Goal: Information Seeking & Learning: Learn about a topic

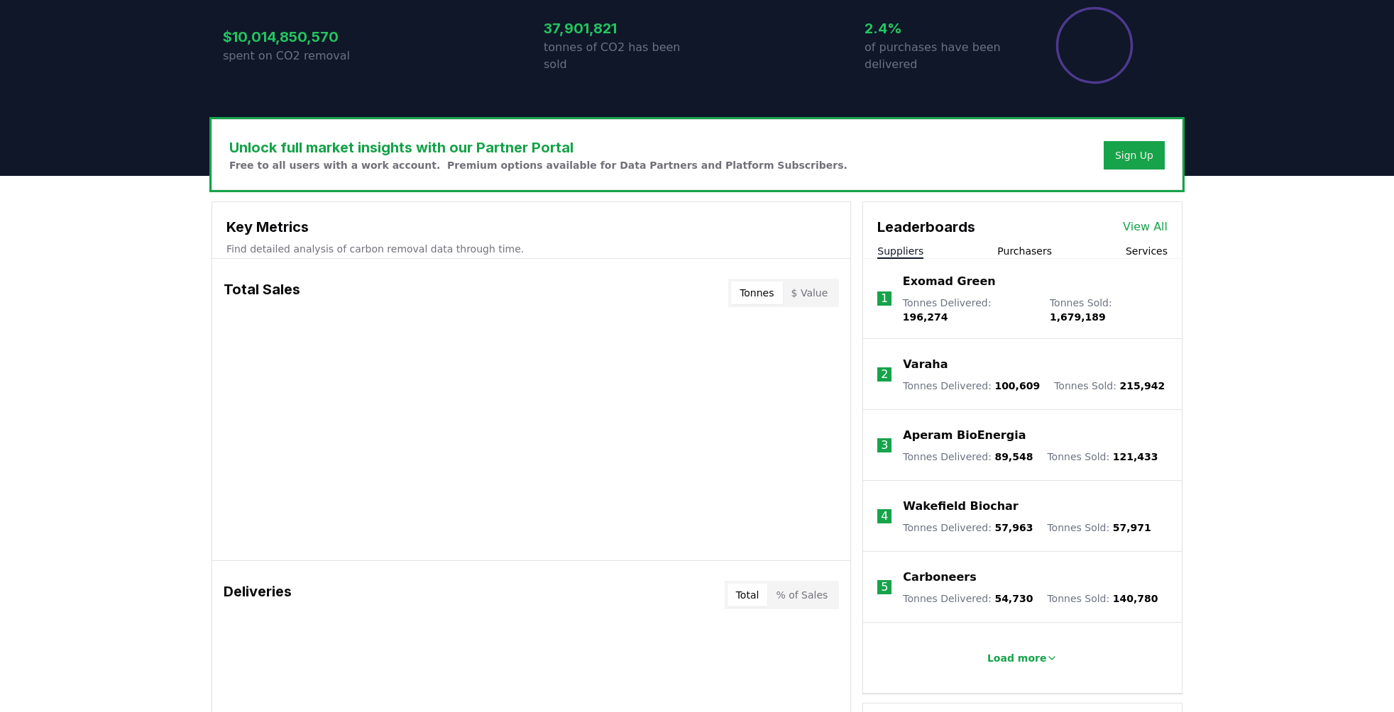
scroll to position [320, 0]
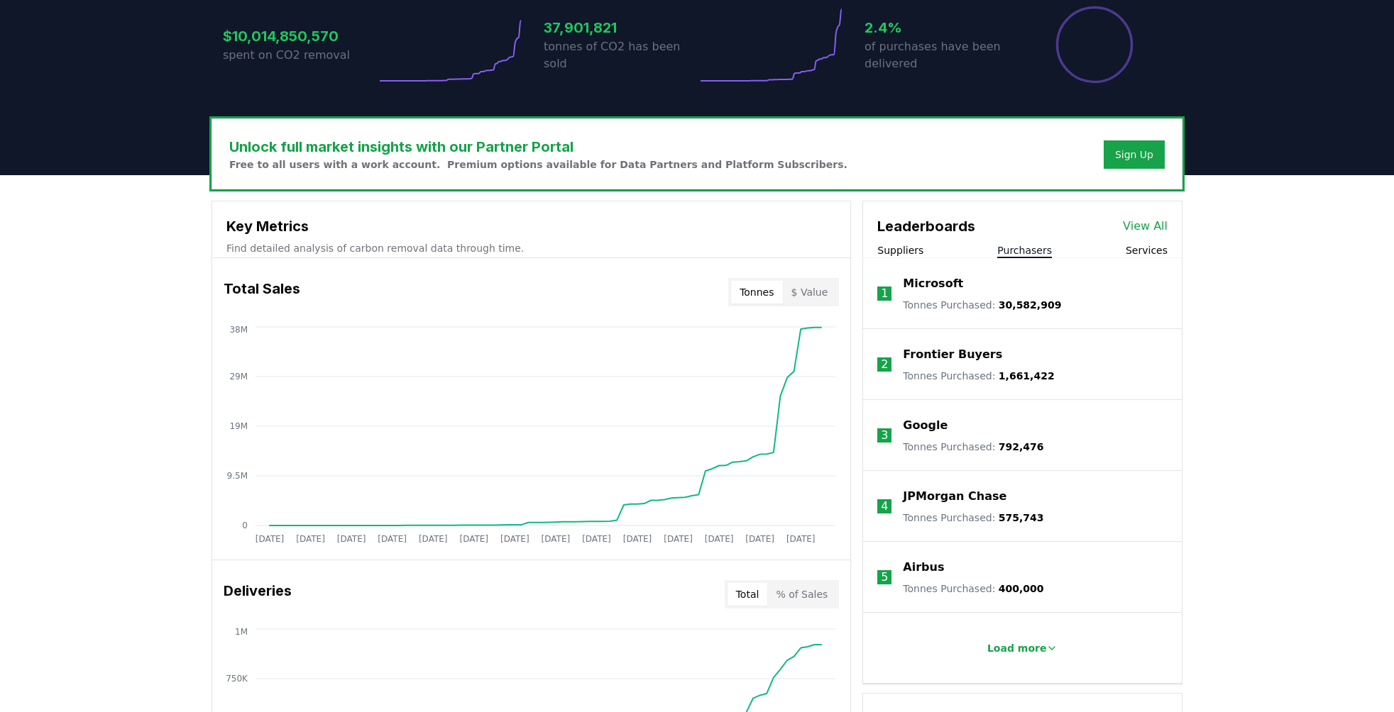
click at [1022, 251] on button "Purchasers" at bounding box center [1024, 250] width 55 height 14
click at [1010, 648] on p "Load more" at bounding box center [1017, 648] width 60 height 14
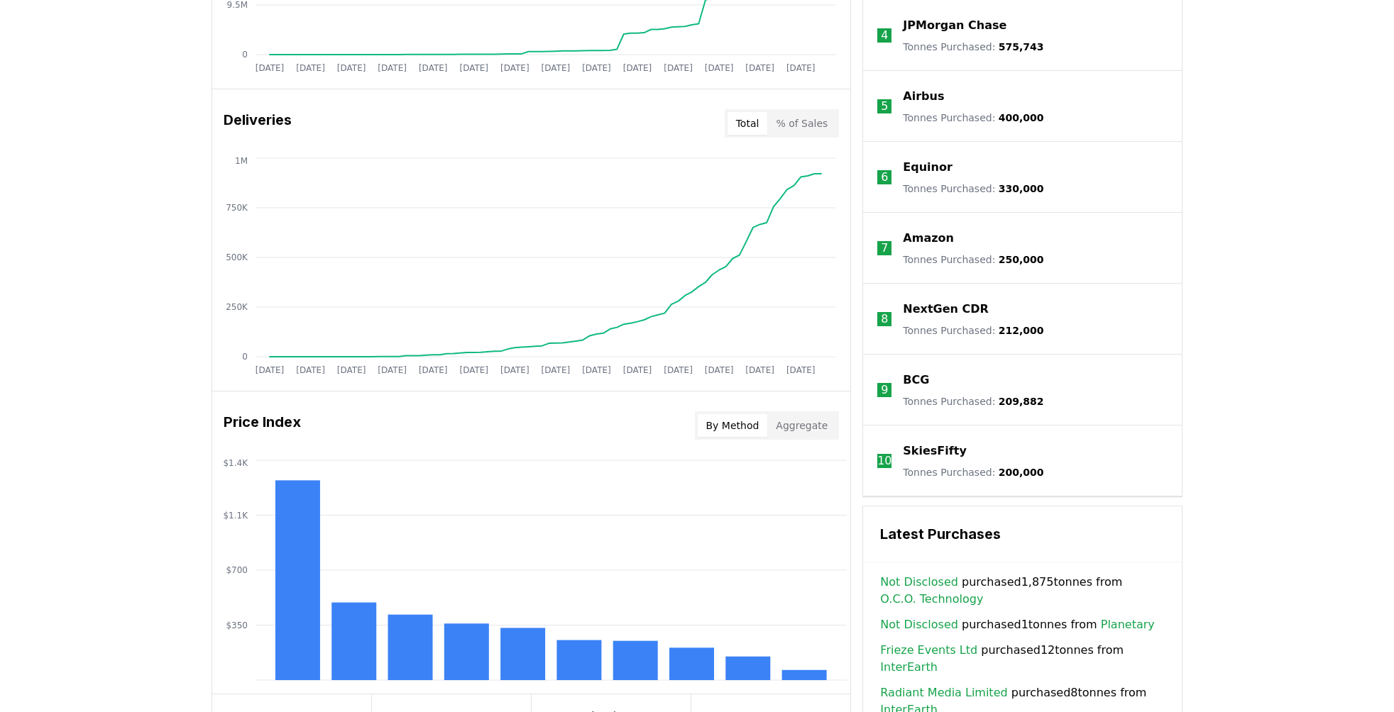
scroll to position [757, 0]
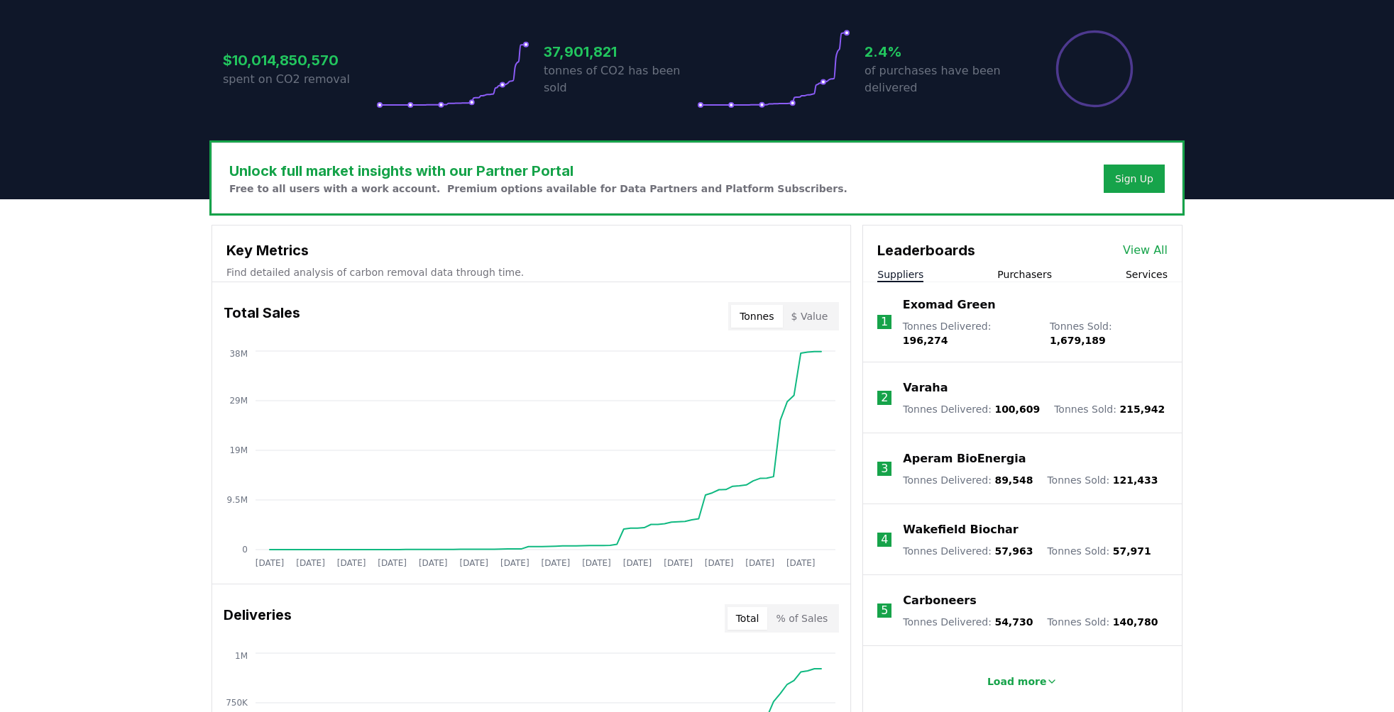
scroll to position [291, 0]
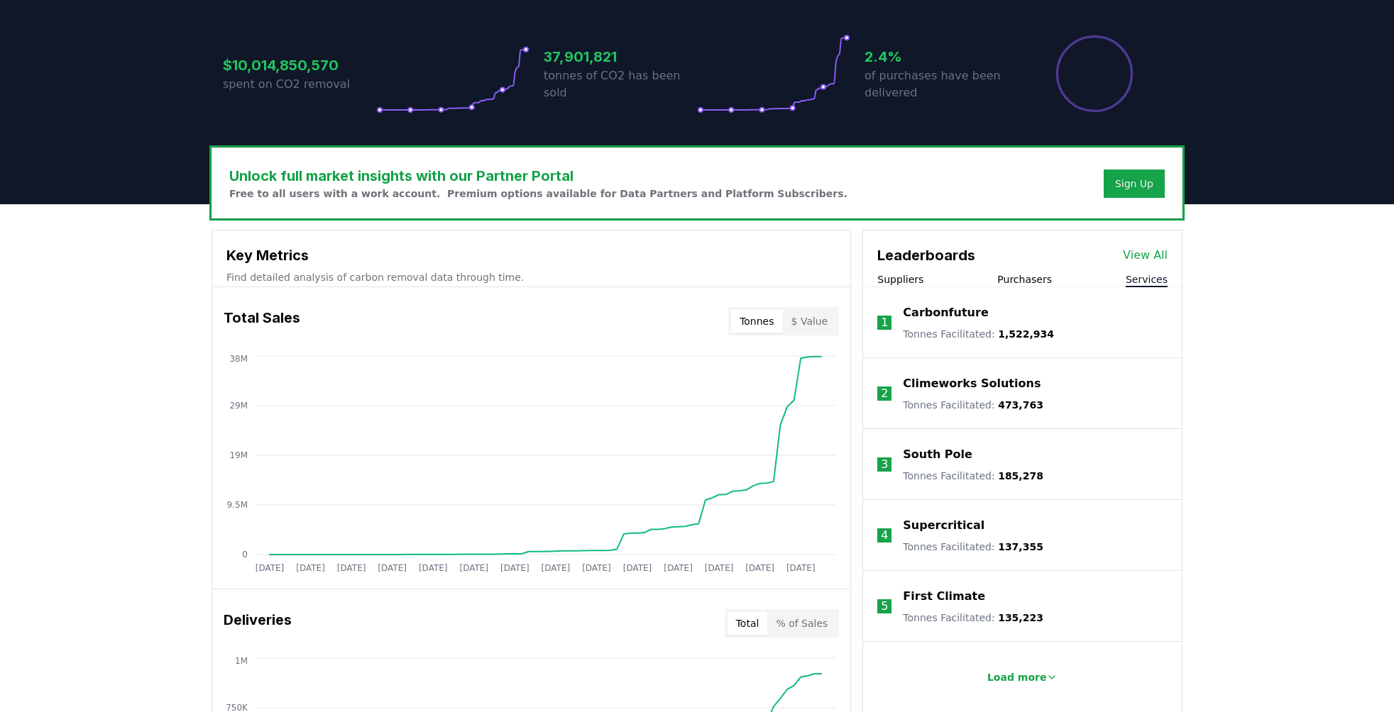
click at [1137, 276] on button "Services" at bounding box center [1146, 279] width 42 height 14
click at [1017, 681] on p "Load more" at bounding box center [1017, 678] width 60 height 14
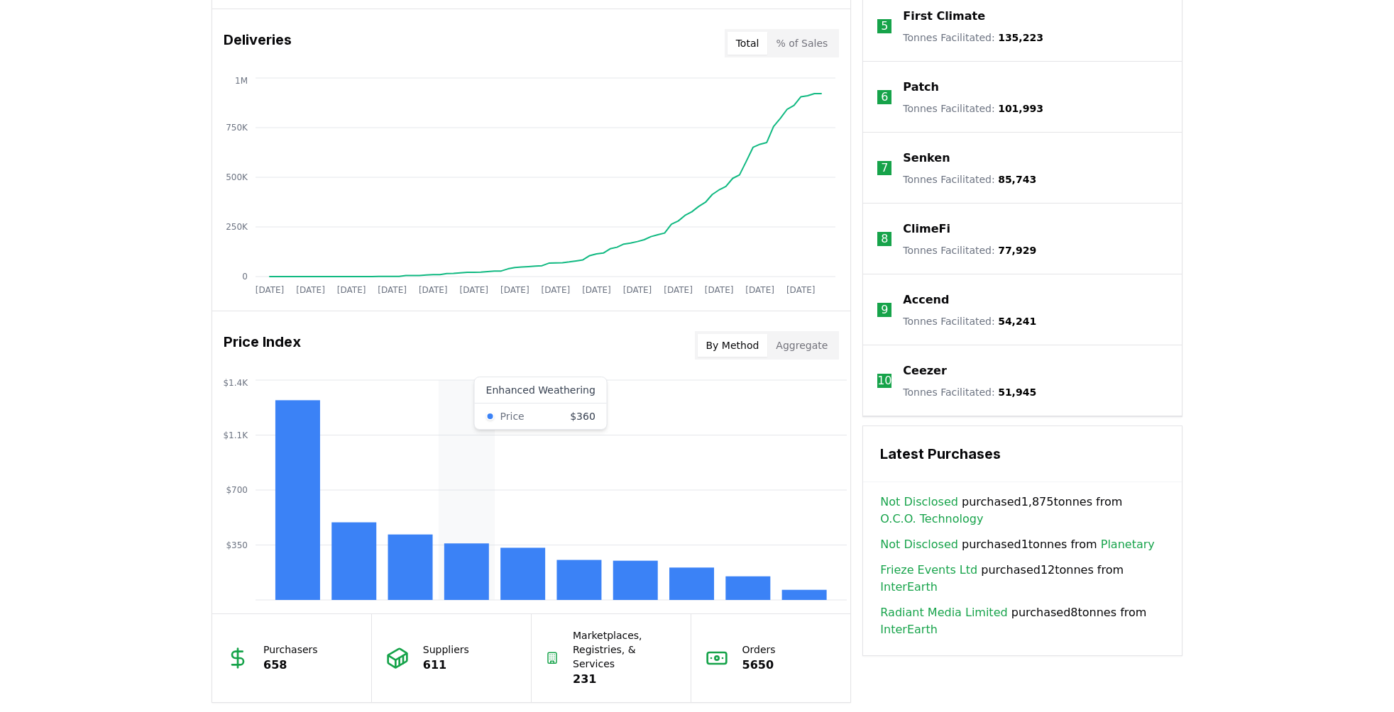
scroll to position [877, 0]
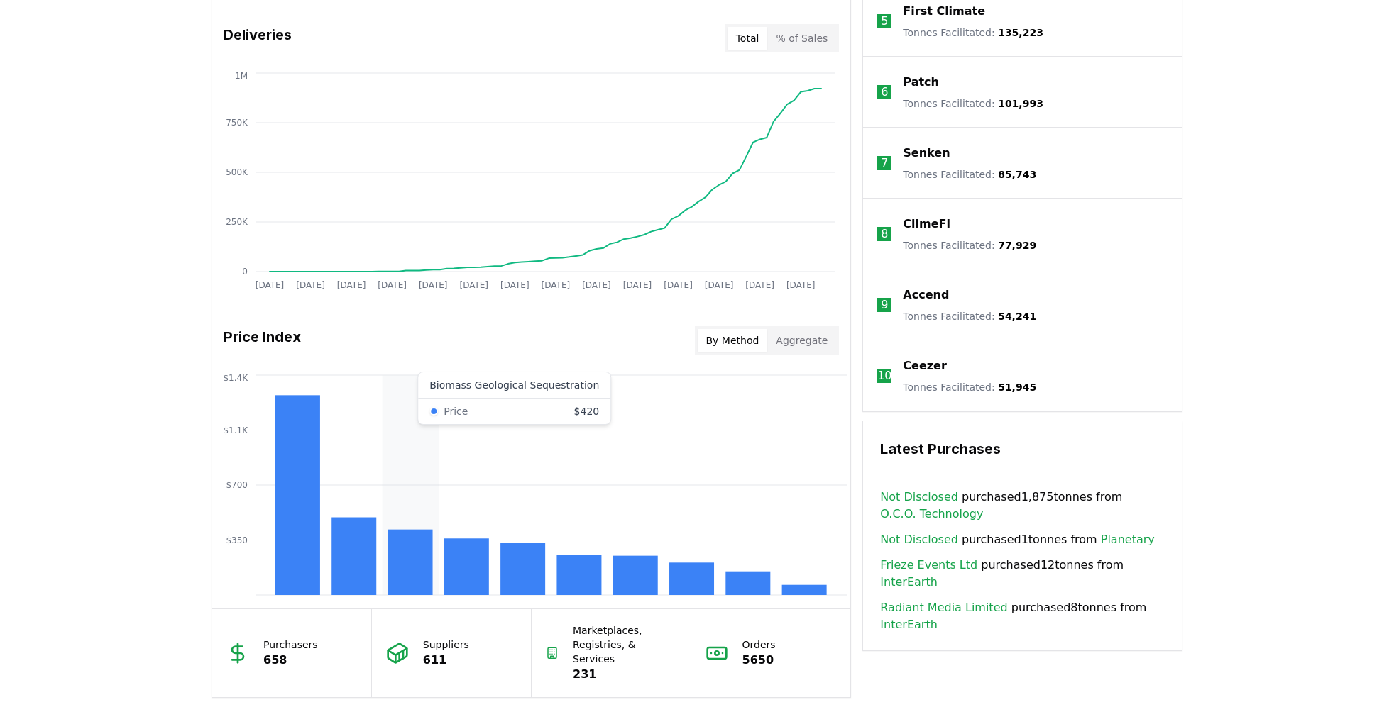
click at [414, 568] on rect at bounding box center [410, 562] width 45 height 65
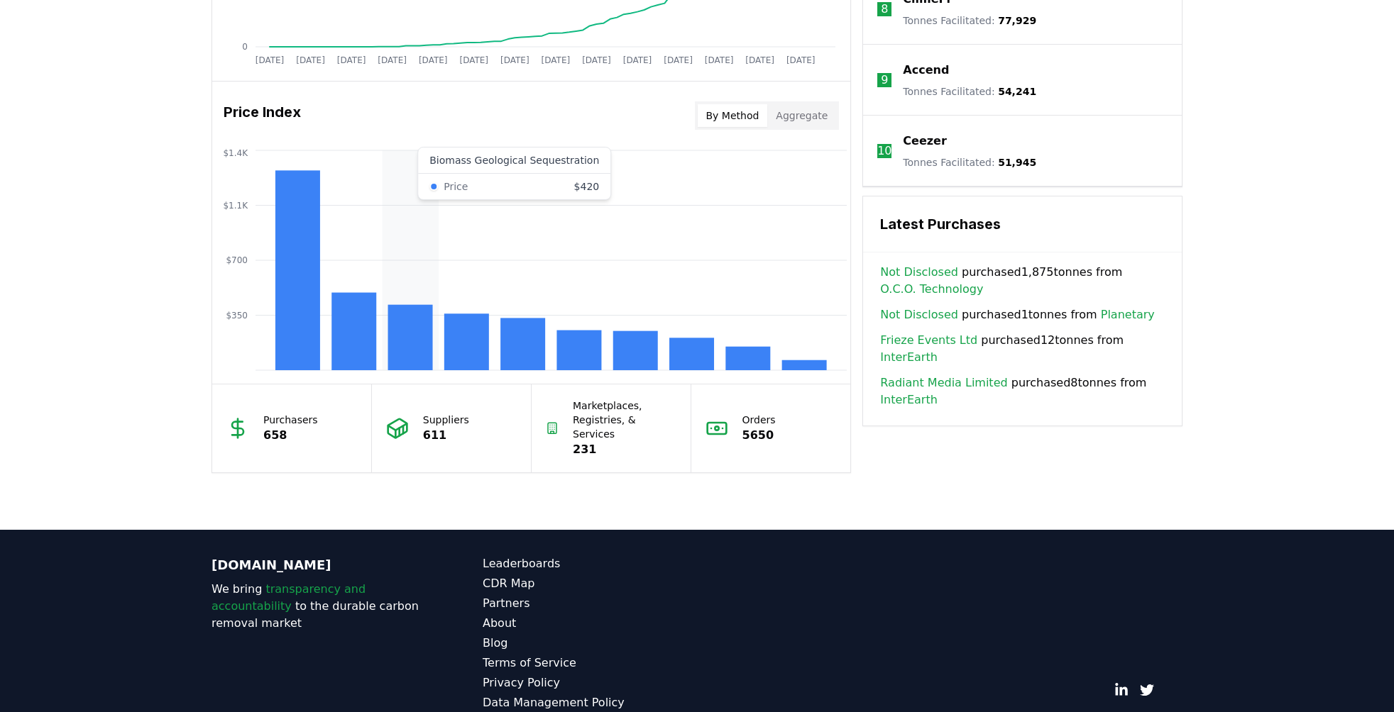
scroll to position [1100, 0]
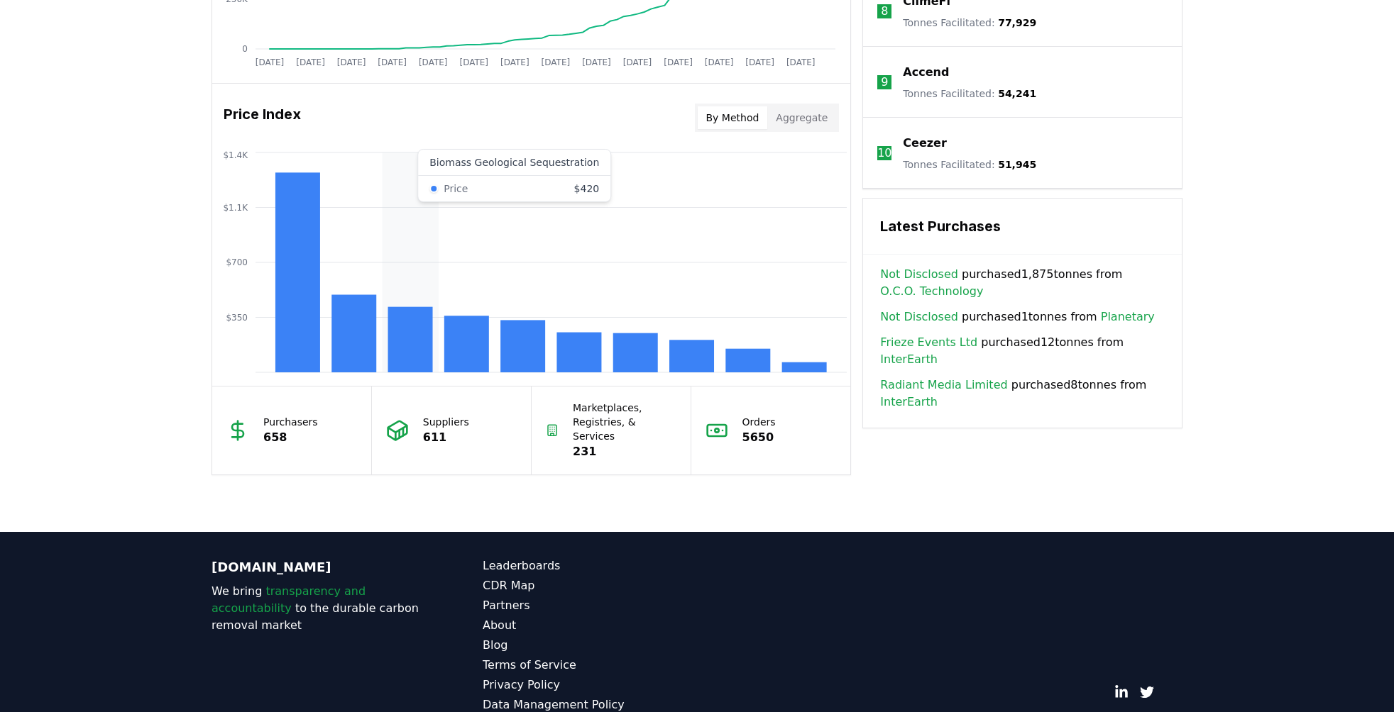
click at [404, 342] on rect at bounding box center [410, 339] width 45 height 65
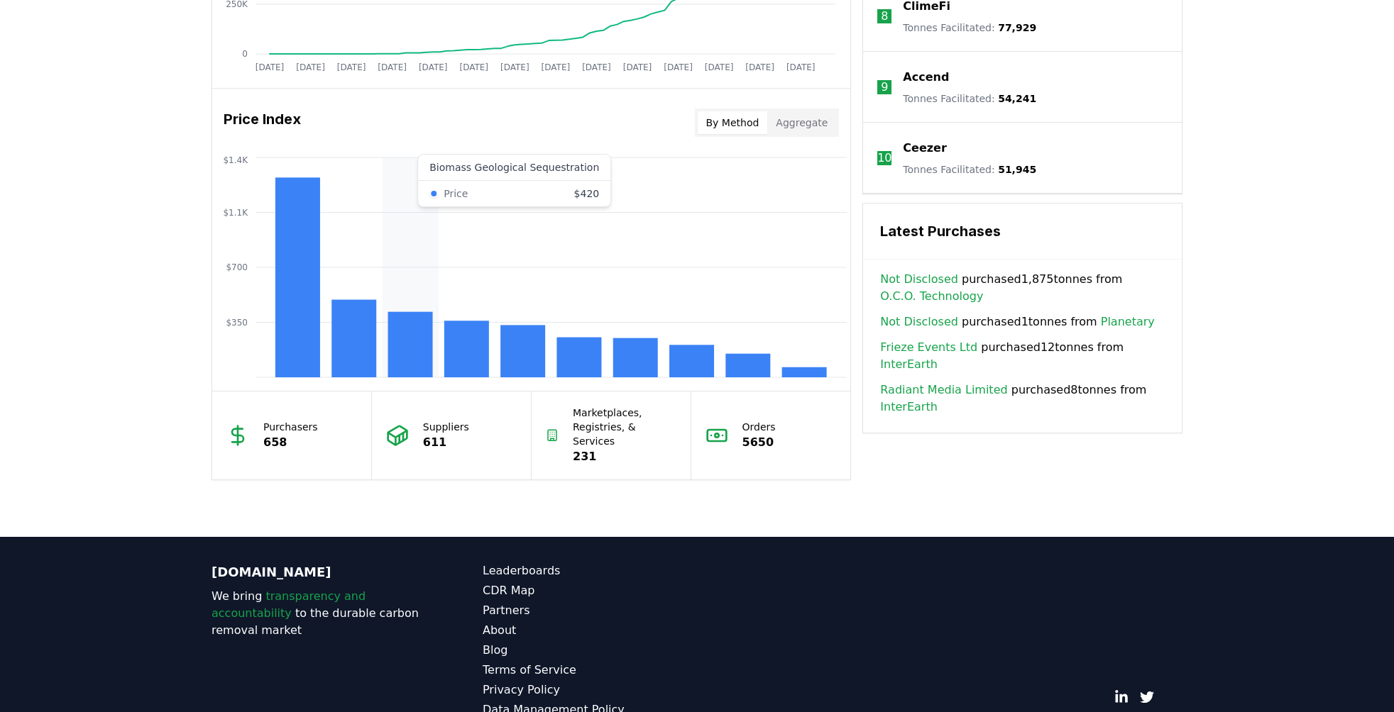
scroll to position [1092, 0]
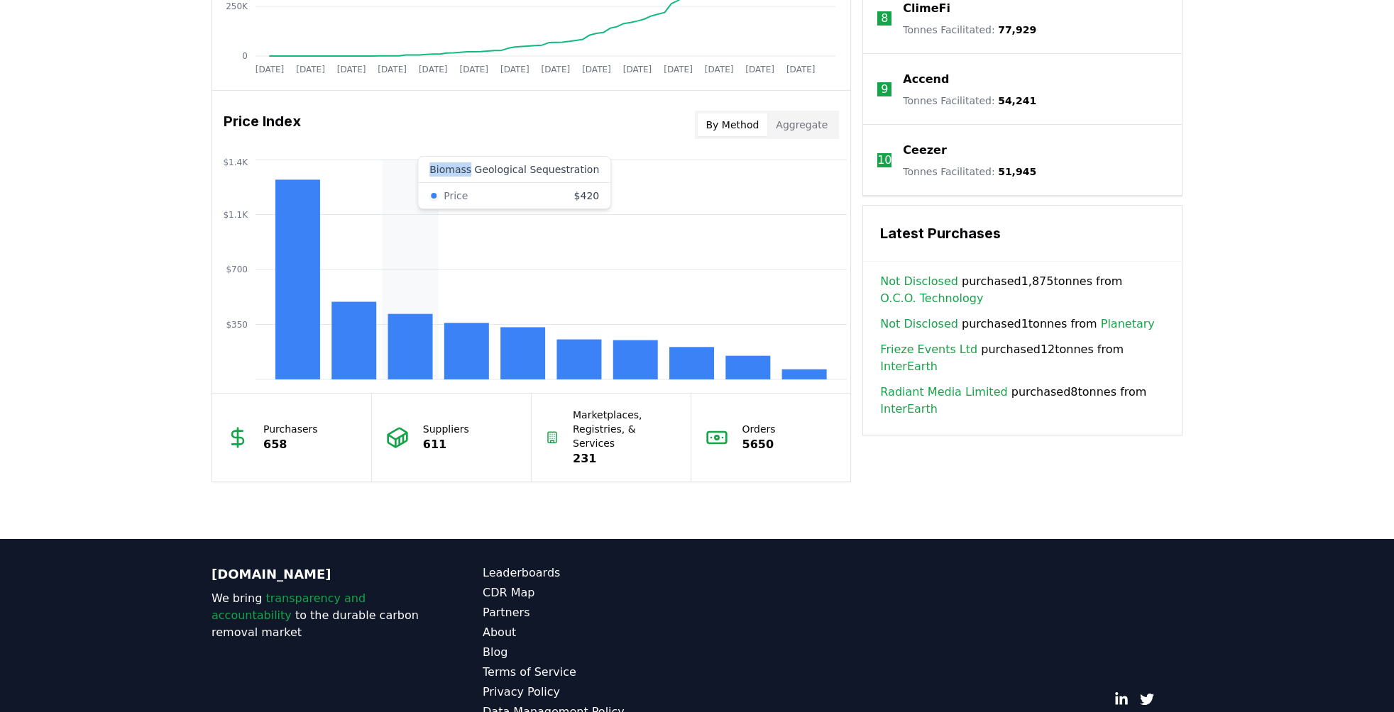
click at [405, 342] on rect at bounding box center [410, 346] width 45 height 65
click at [741, 127] on button "By Method" at bounding box center [732, 125] width 70 height 23
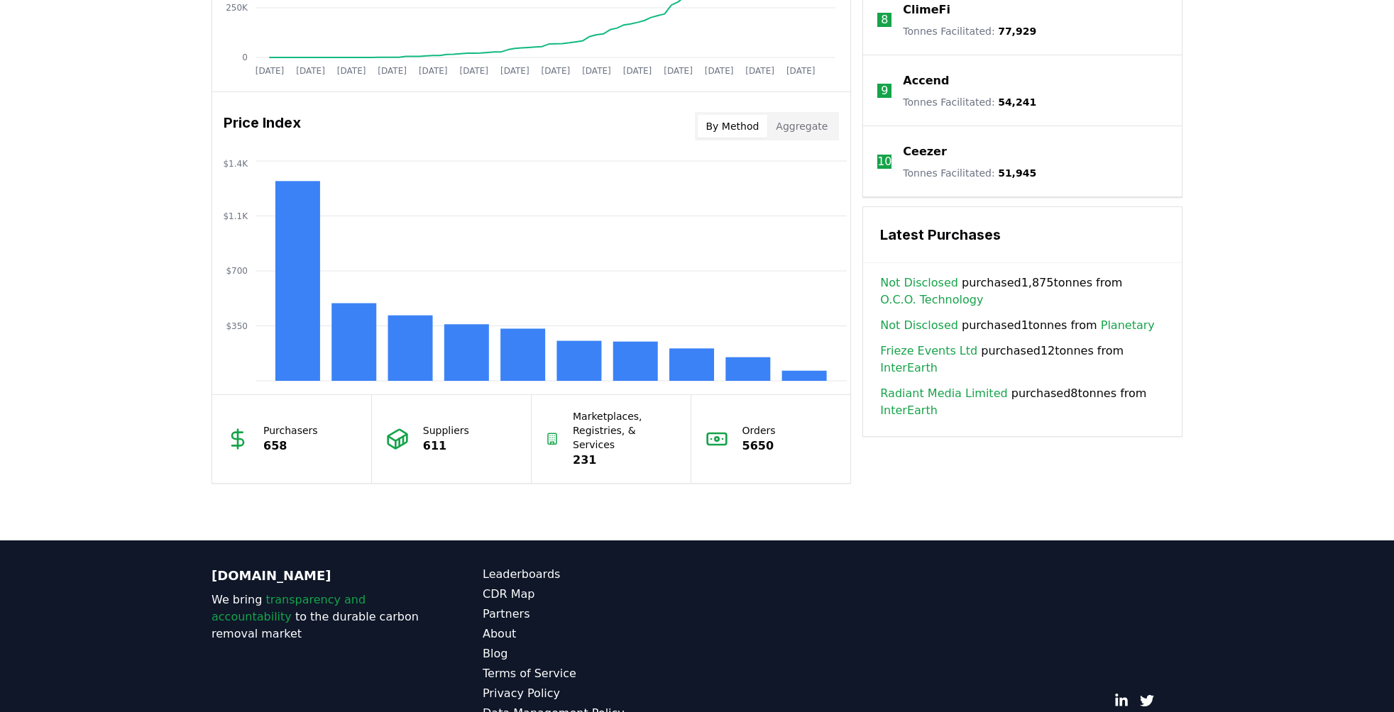
click at [805, 123] on button "Aggregate" at bounding box center [801, 126] width 69 height 23
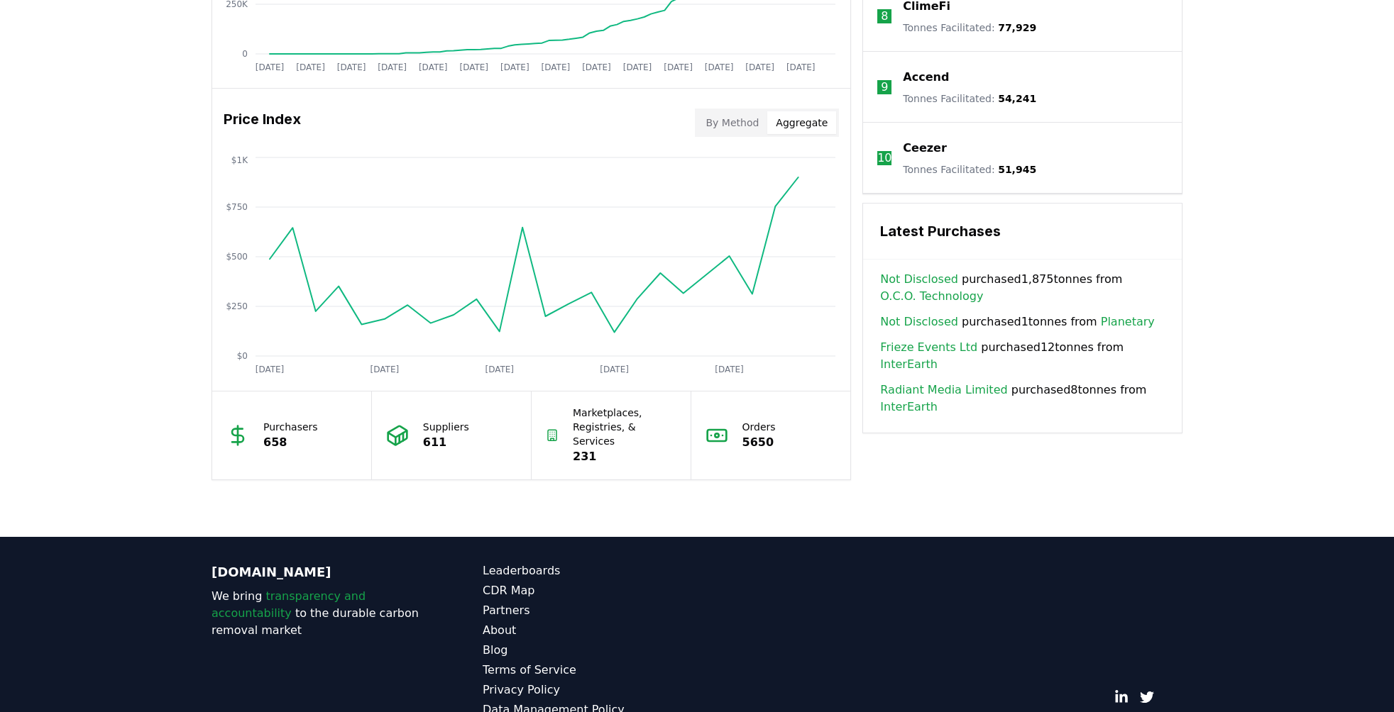
scroll to position [1096, 0]
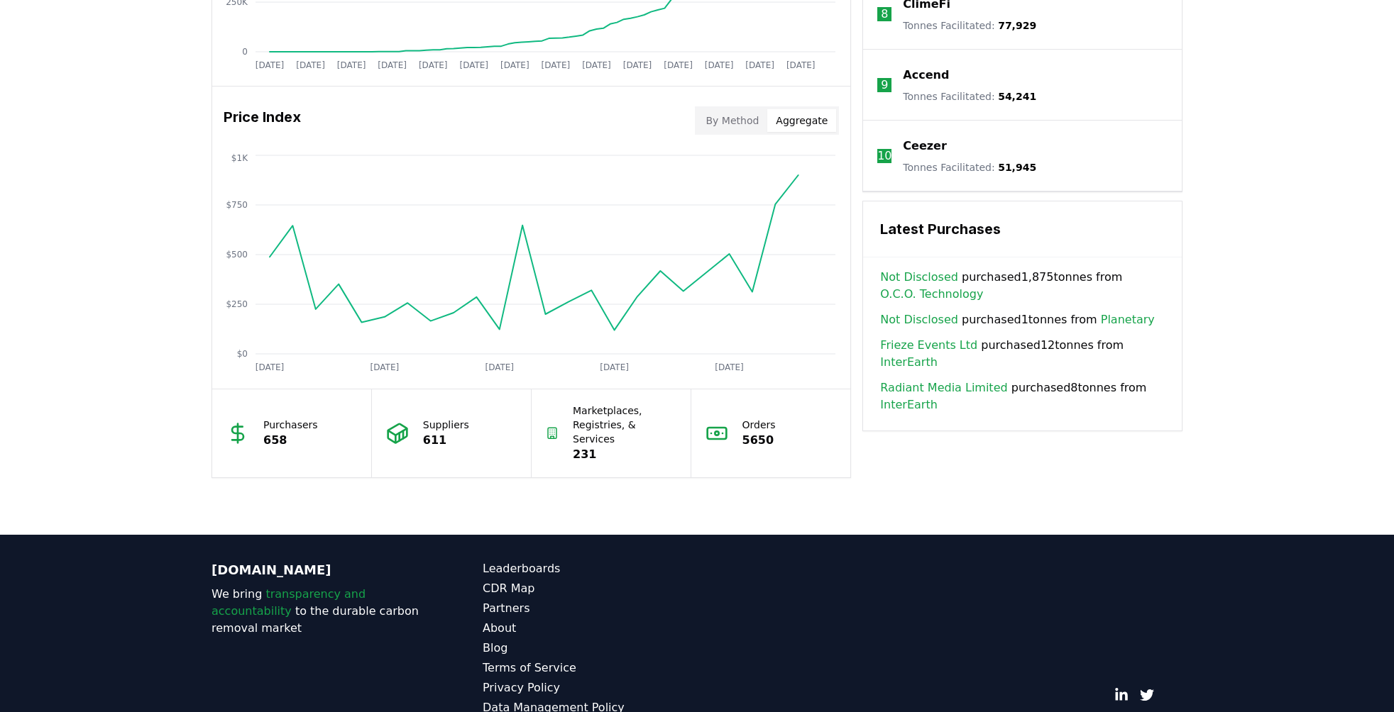
click at [741, 123] on button "By Method" at bounding box center [732, 120] width 70 height 23
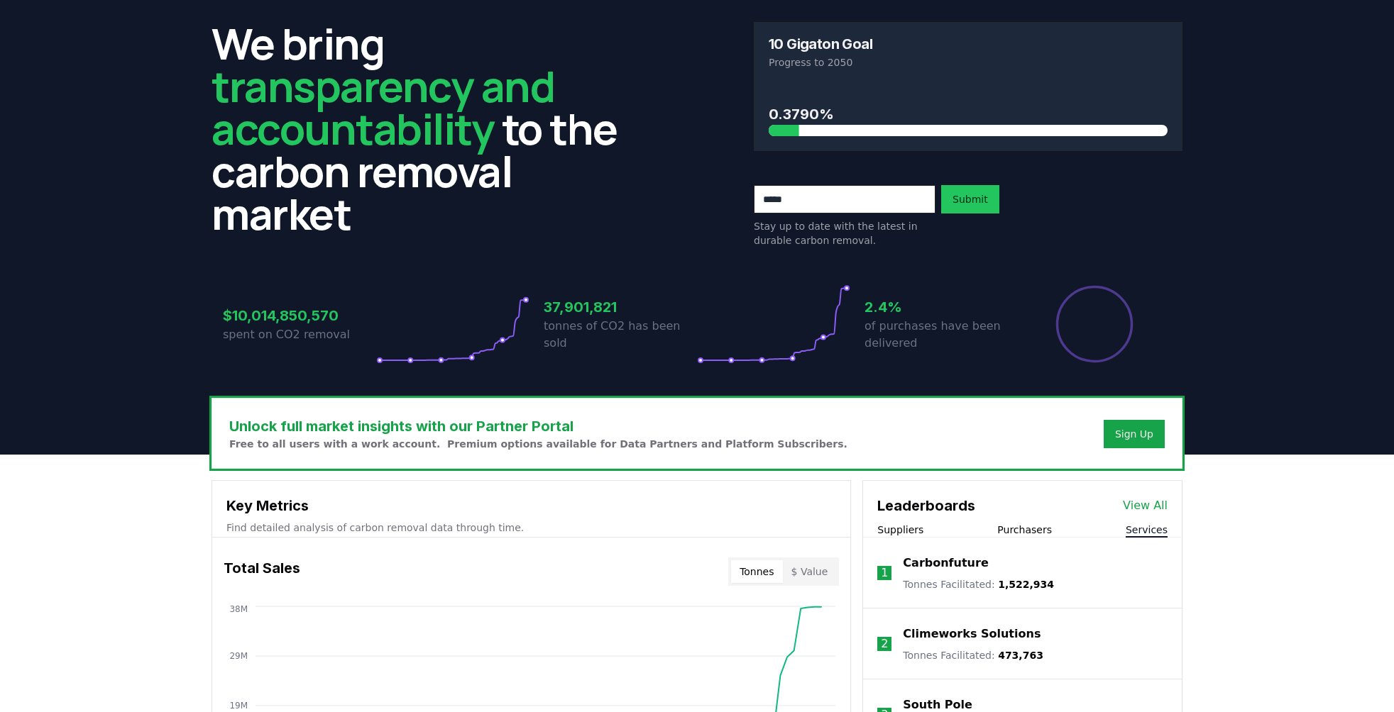
scroll to position [0, 0]
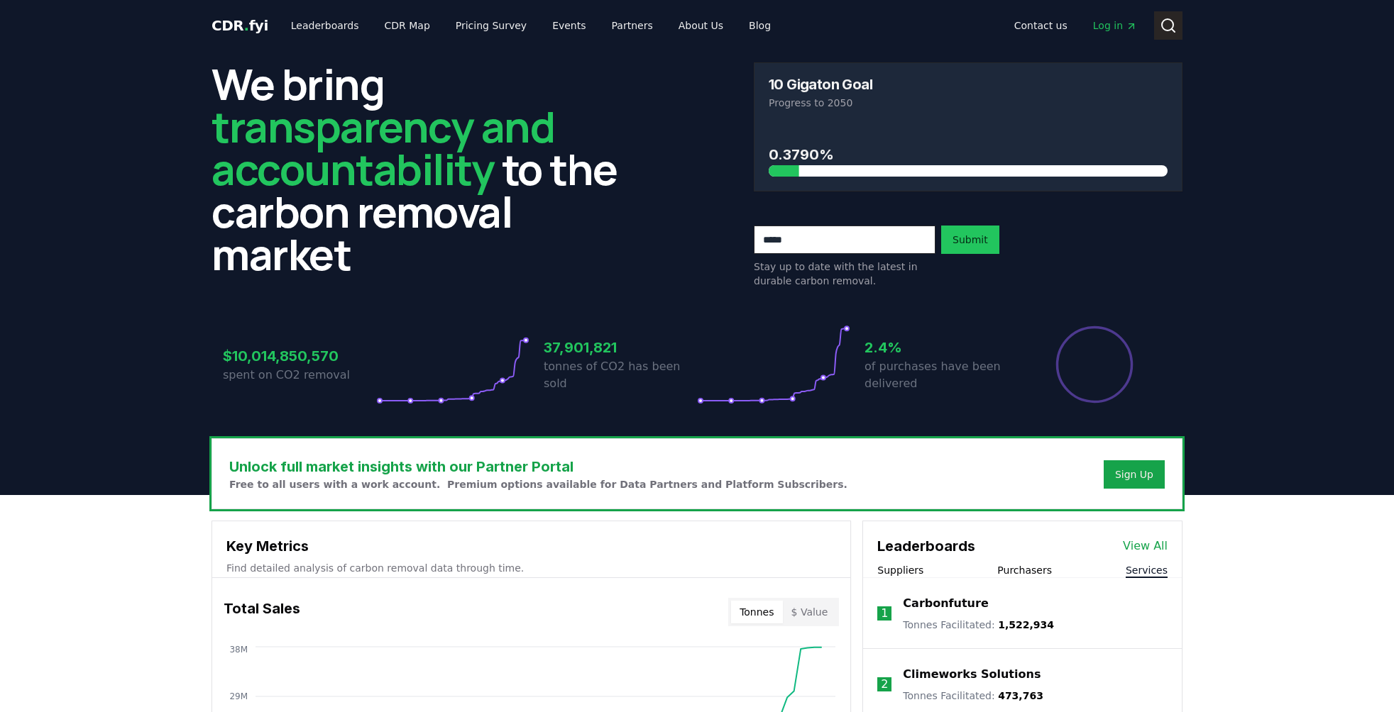
click at [1164, 29] on circle at bounding box center [1167, 24] width 11 height 11
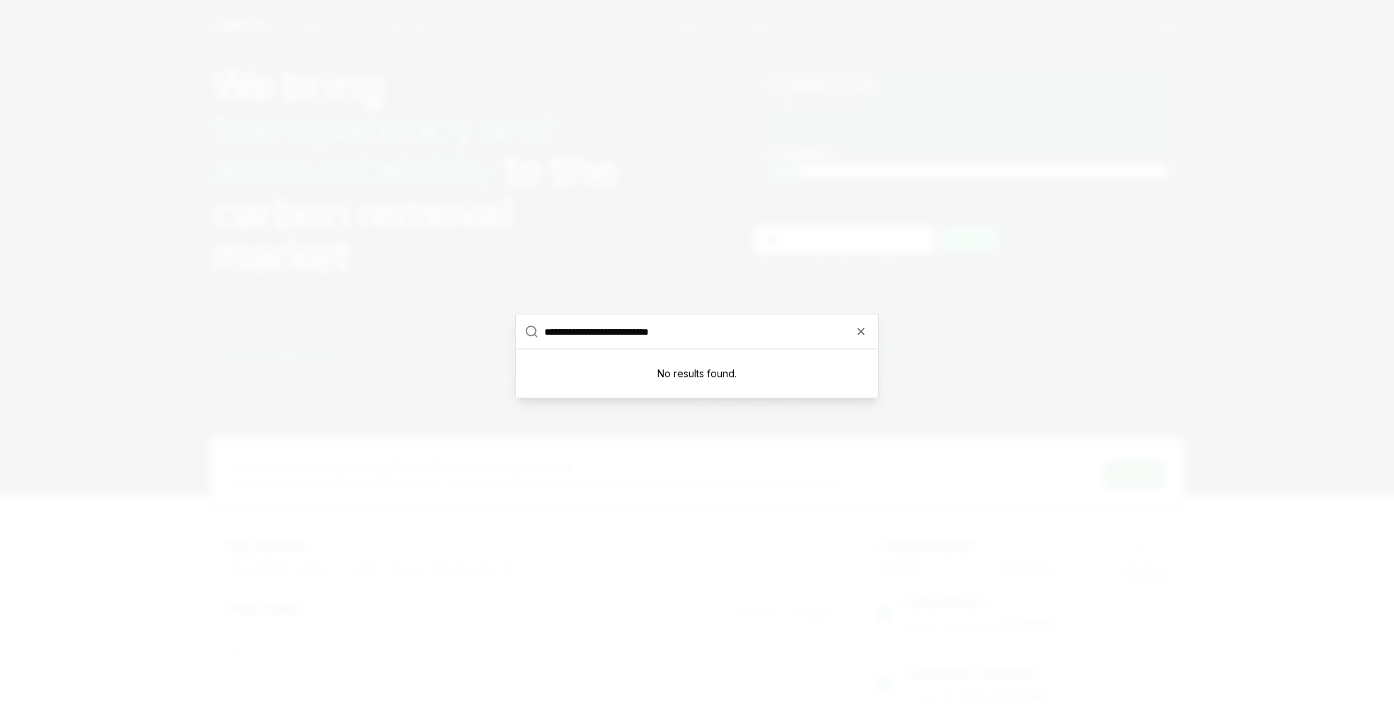
type input "**********"
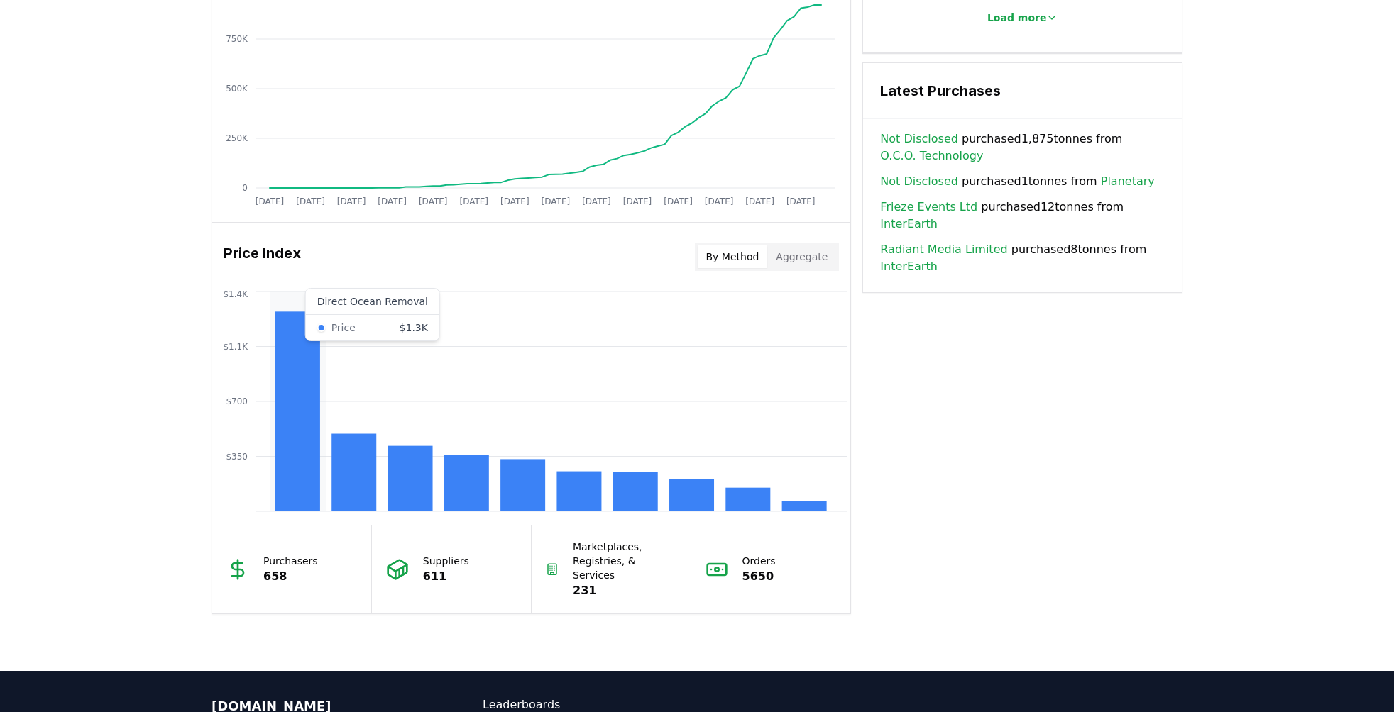
scroll to position [966, 0]
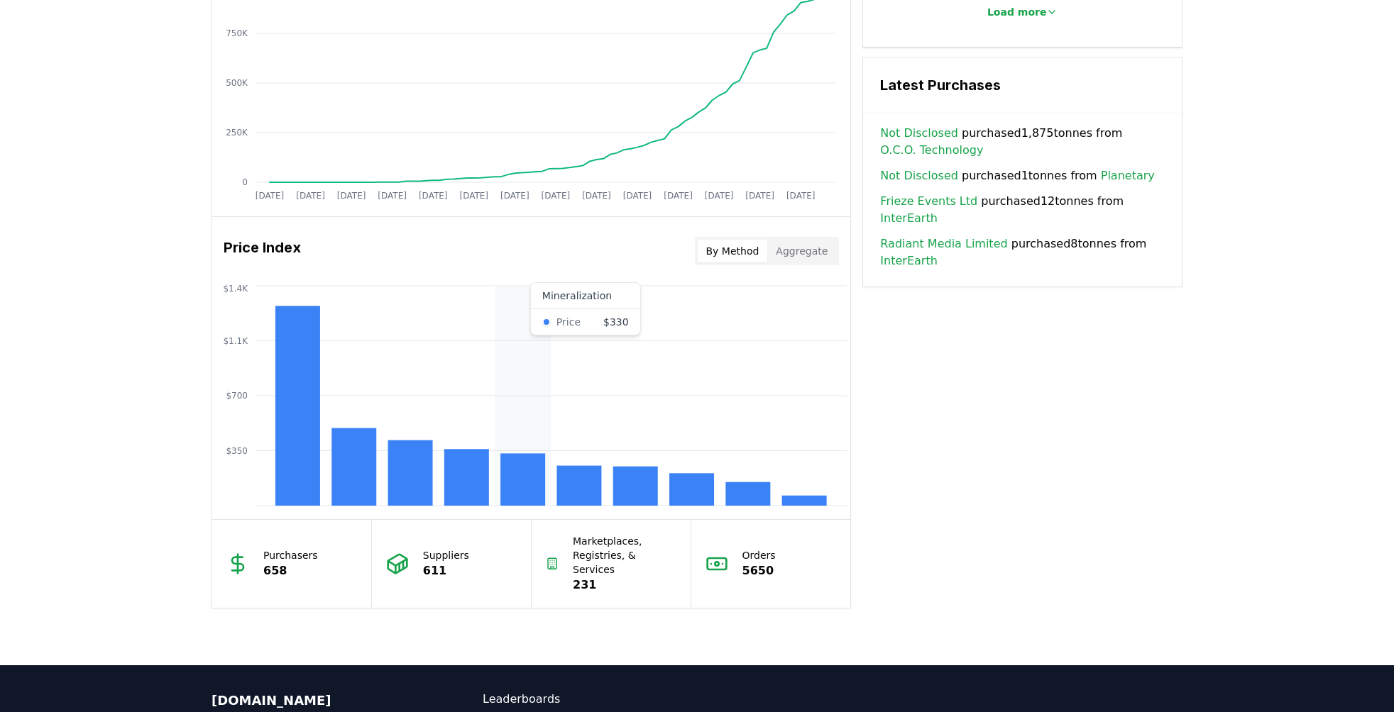
drag, startPoint x: 429, startPoint y: 297, endPoint x: 495, endPoint y: 302, distance: 66.9
click at [497, 302] on icon "$350 $700 $1.1K $1.4K" at bounding box center [531, 395] width 638 height 227
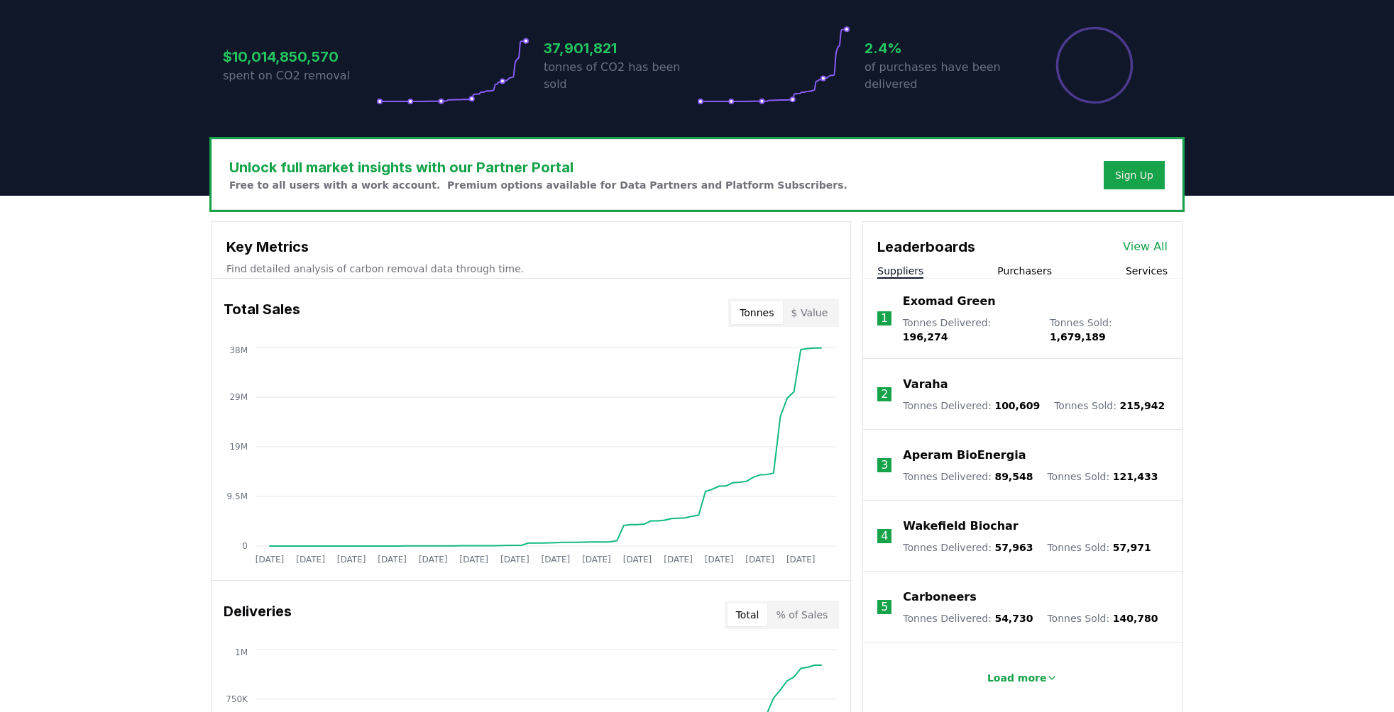
scroll to position [297, 0]
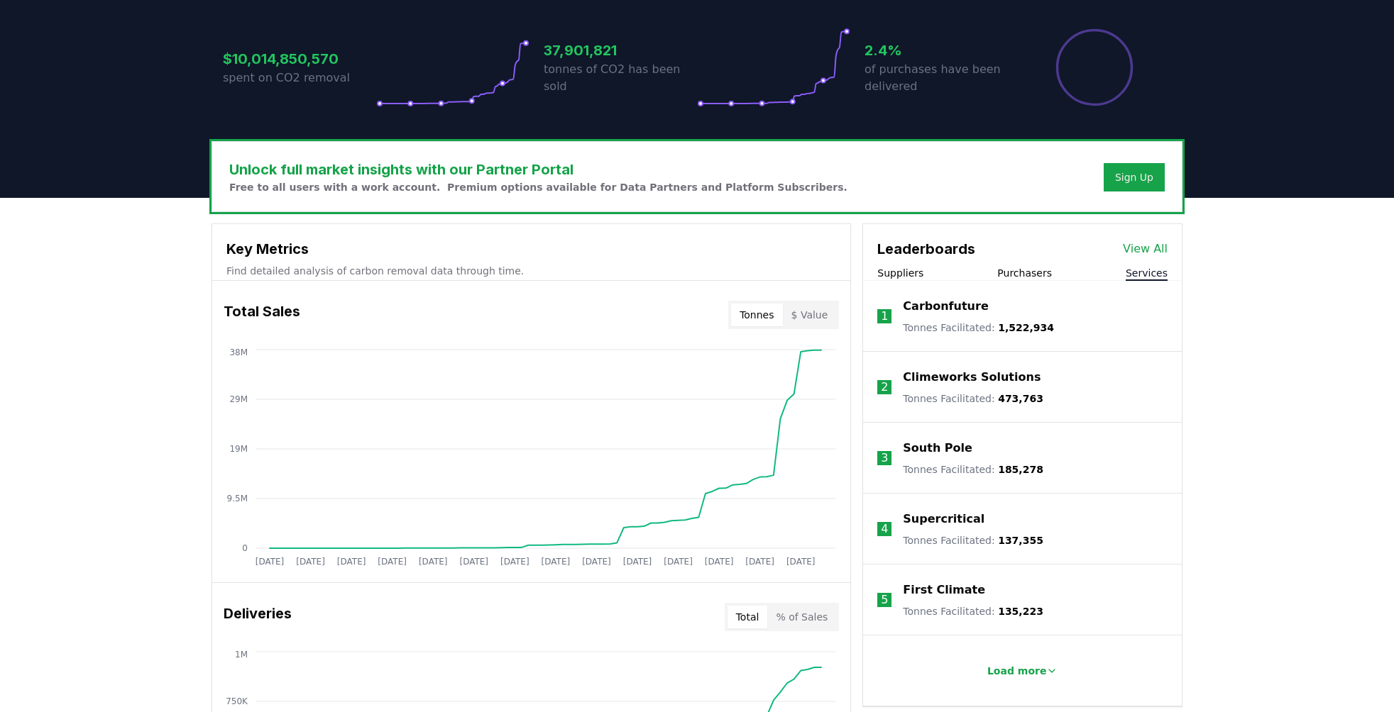
click at [1141, 277] on button "Services" at bounding box center [1146, 273] width 42 height 14
click at [1004, 672] on p "Load more" at bounding box center [1017, 671] width 60 height 14
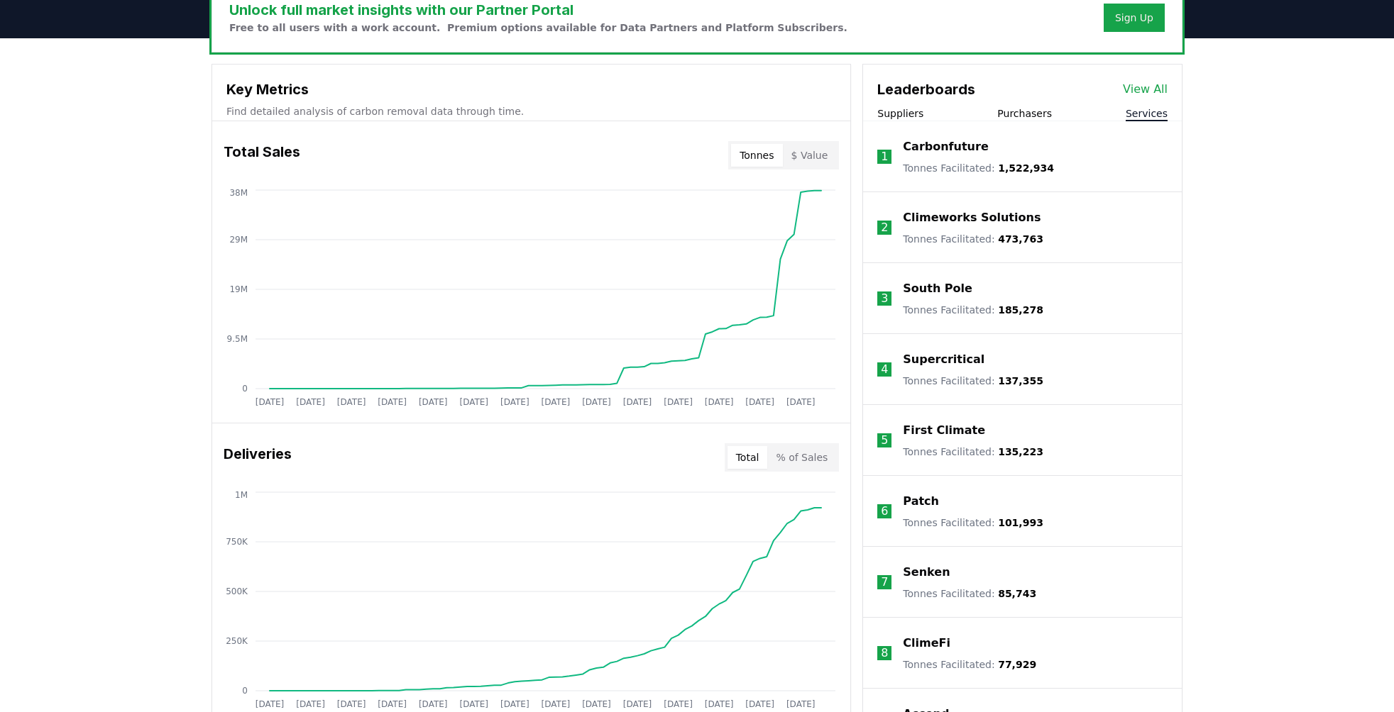
scroll to position [464, 0]
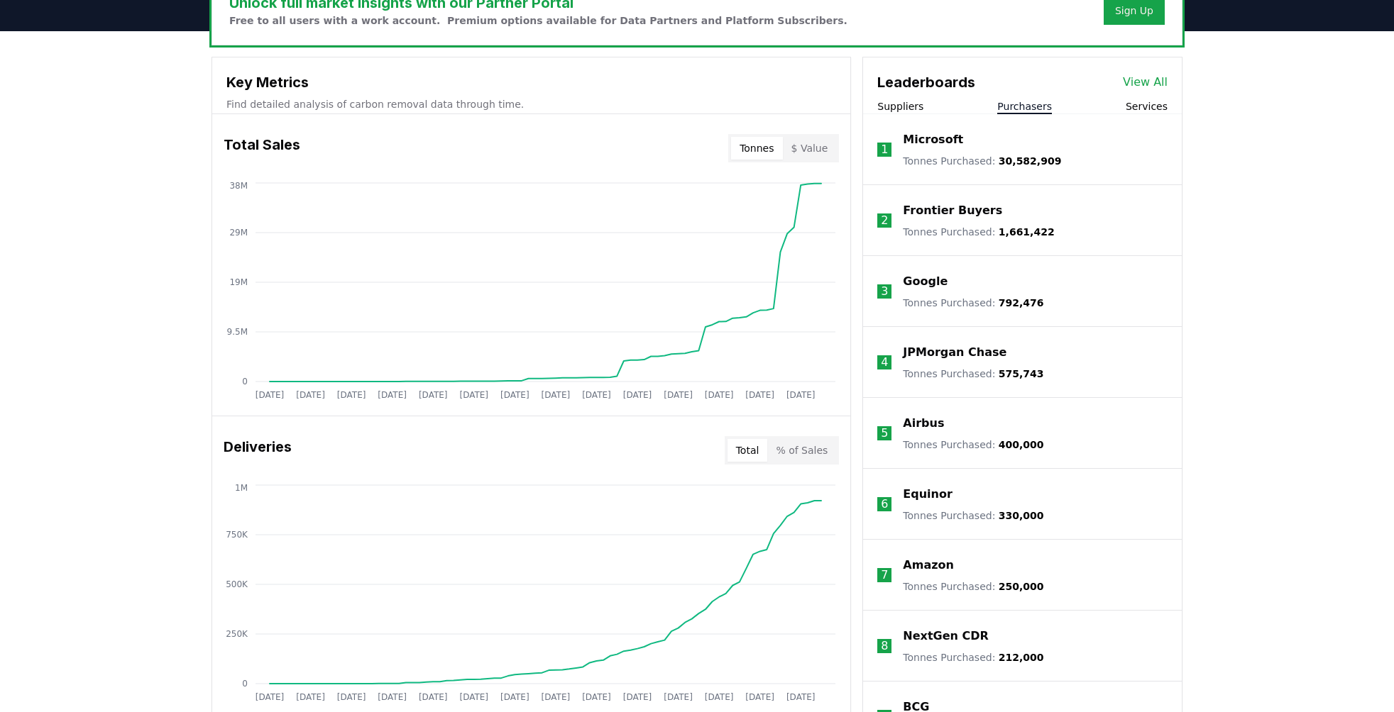
click at [1016, 106] on button "Purchasers" at bounding box center [1024, 106] width 55 height 14
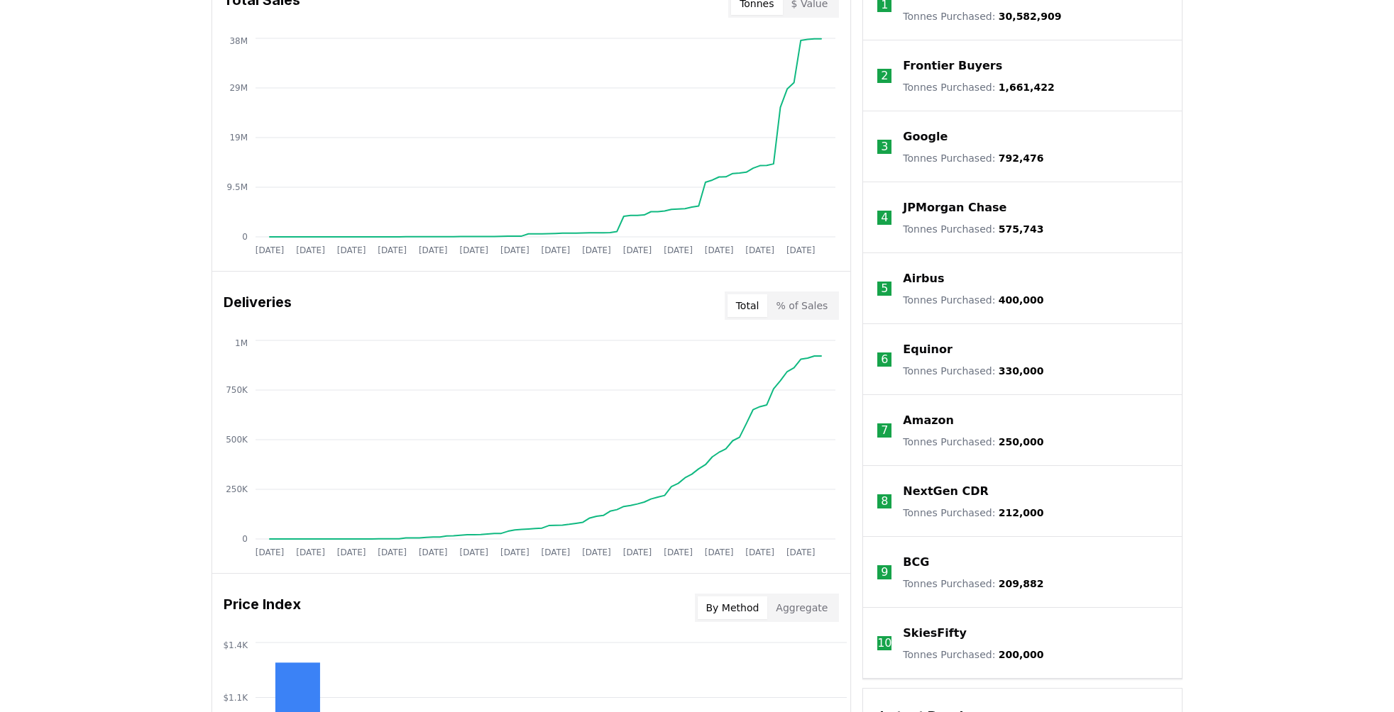
scroll to position [599, 0]
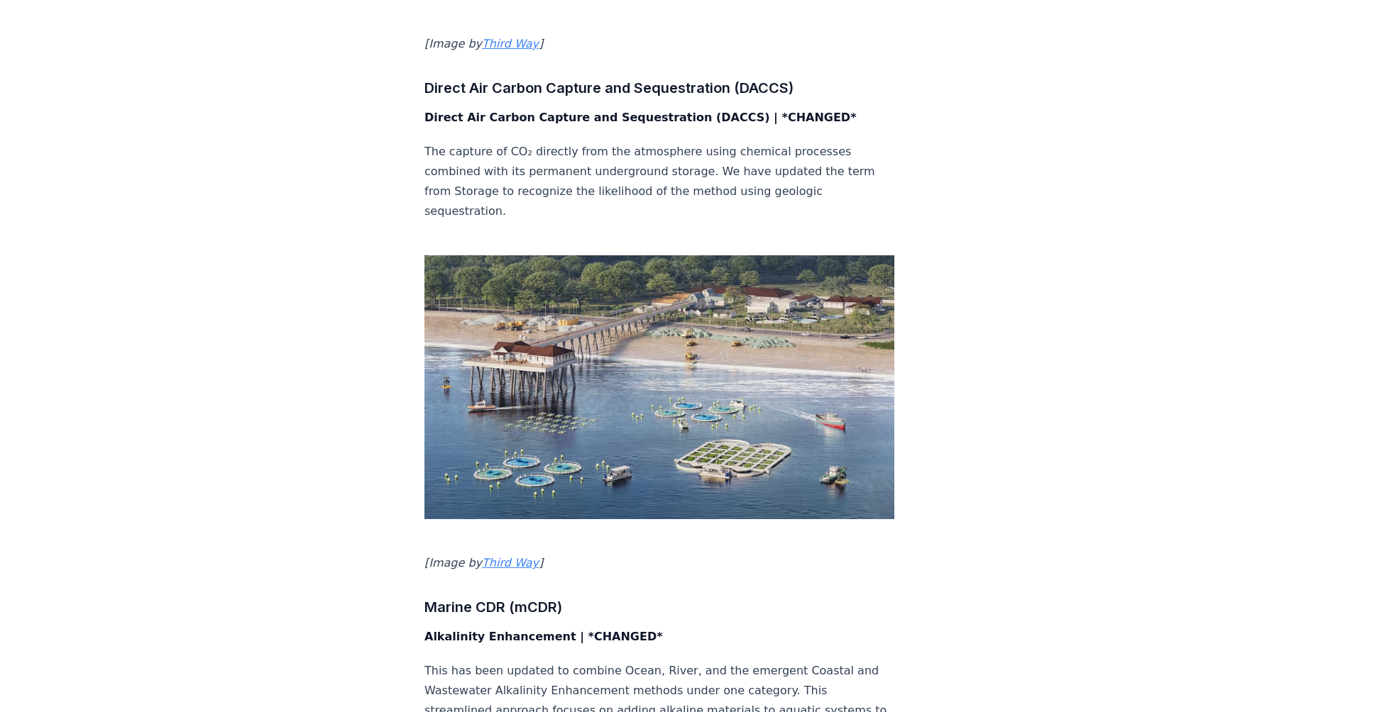
scroll to position [3143, 0]
